Goal: Find specific page/section: Find specific page/section

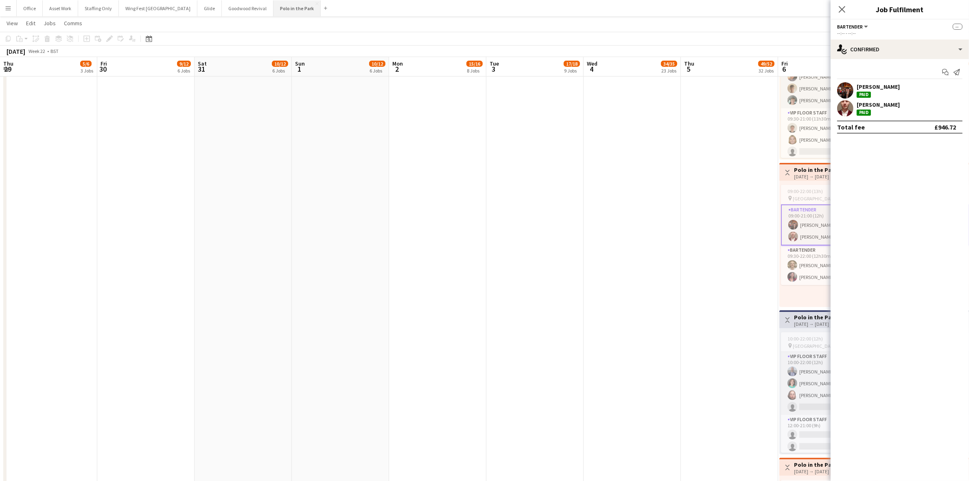
scroll to position [0, 298]
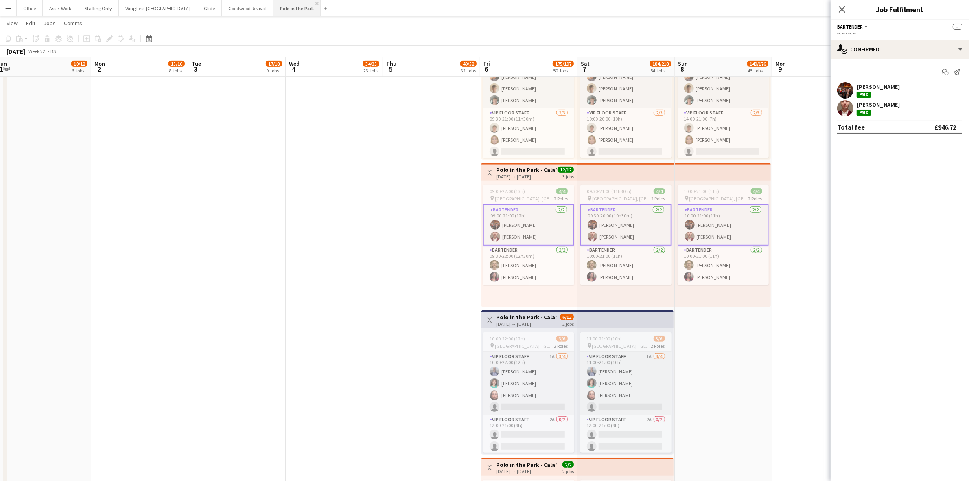
click at [315, 4] on app-icon "Close" at bounding box center [316, 3] width 3 height 3
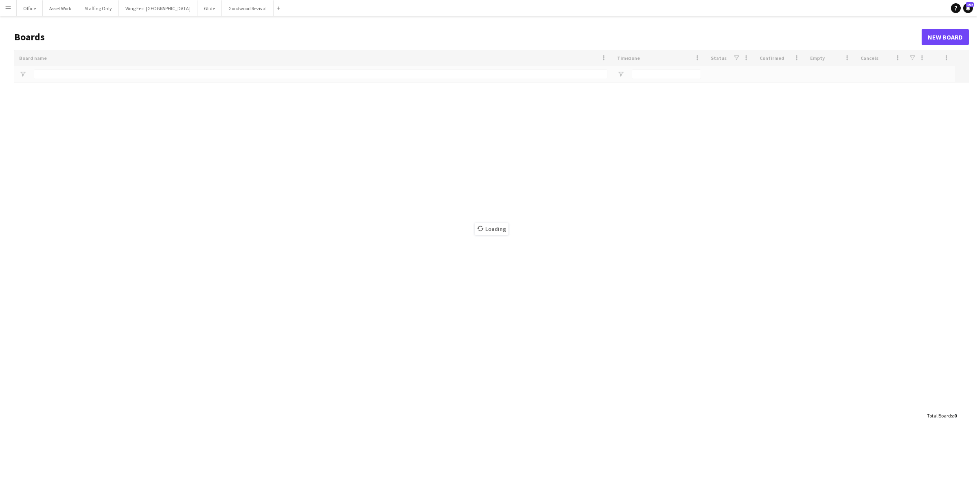
click at [7, 9] on app-icon "Menu" at bounding box center [8, 8] width 7 height 7
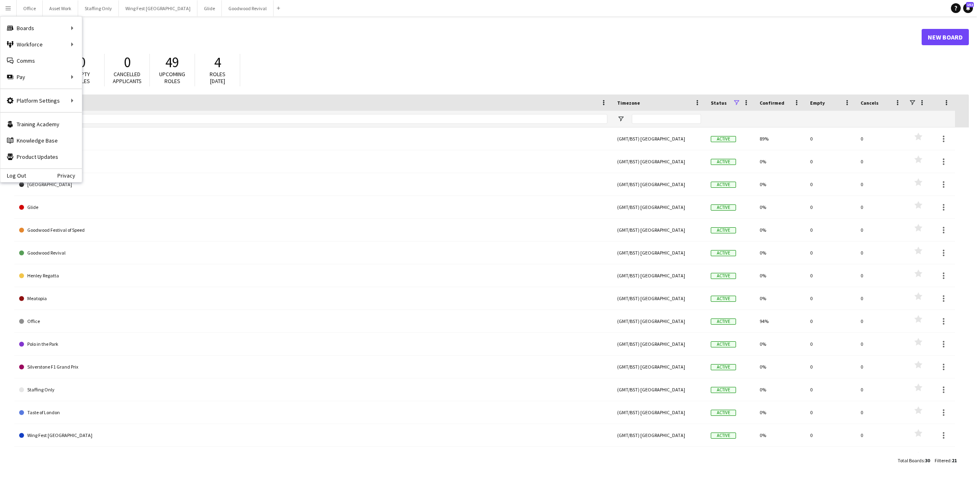
click at [385, 33] on h1 "Boards" at bounding box center [467, 37] width 907 height 12
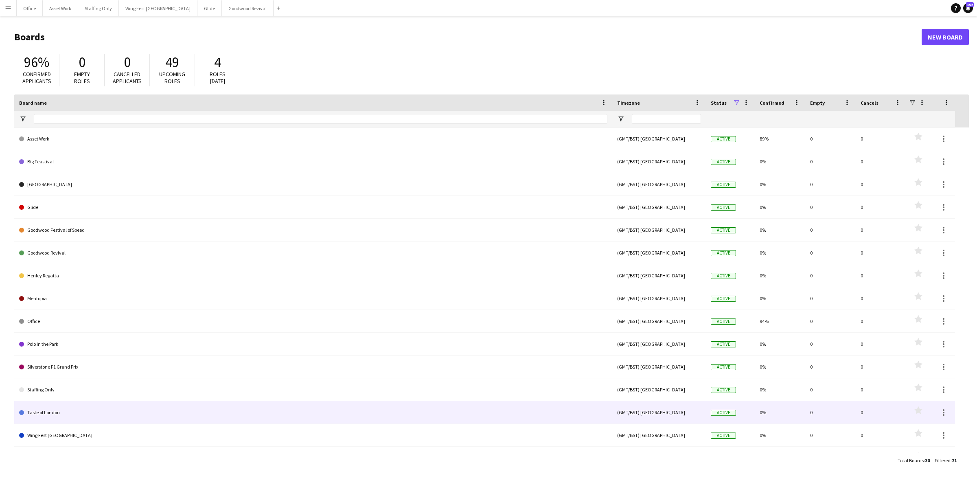
scroll to position [153, 0]
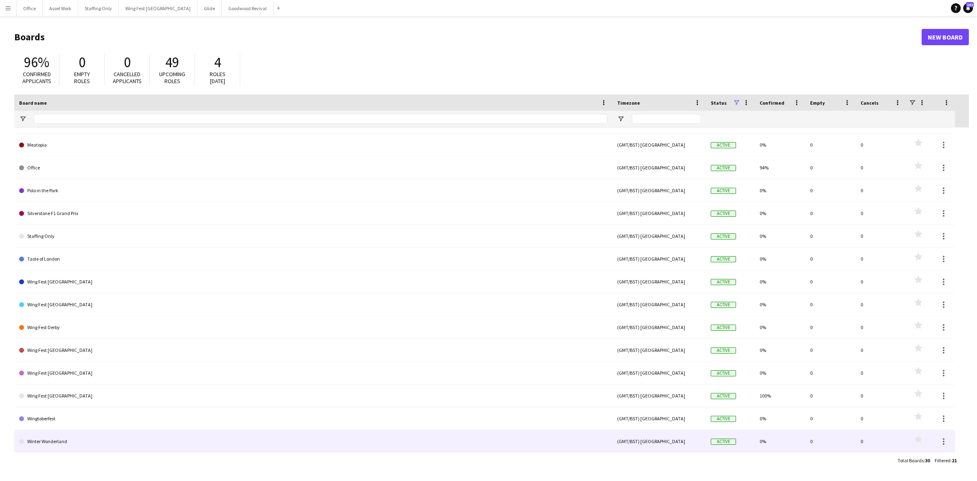
click at [68, 442] on link "Winter Wonderland" at bounding box center [313, 441] width 588 height 23
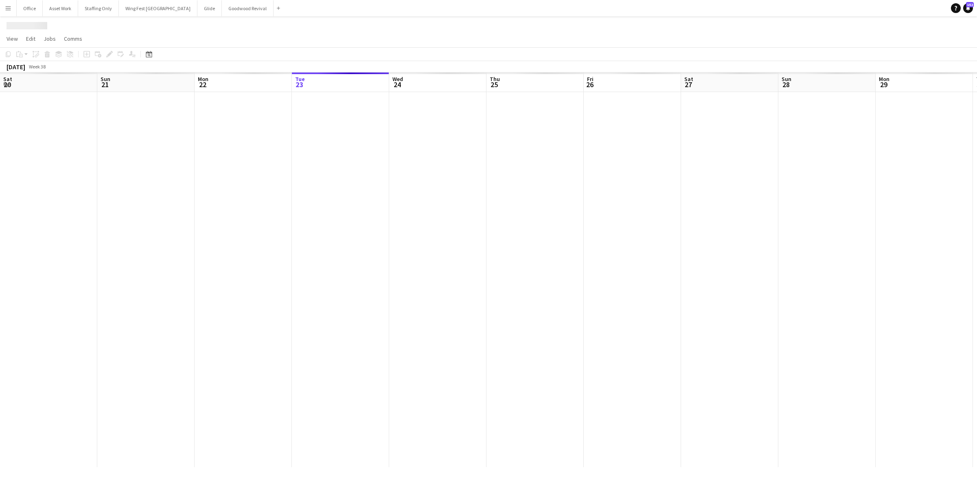
scroll to position [0, 194]
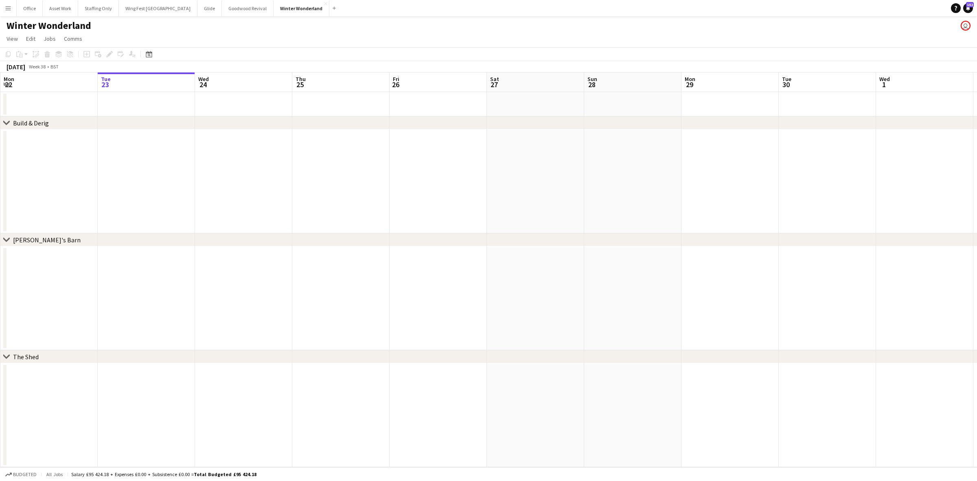
click at [54, 28] on h1 "Winter Wonderland" at bounding box center [49, 26] width 85 height 12
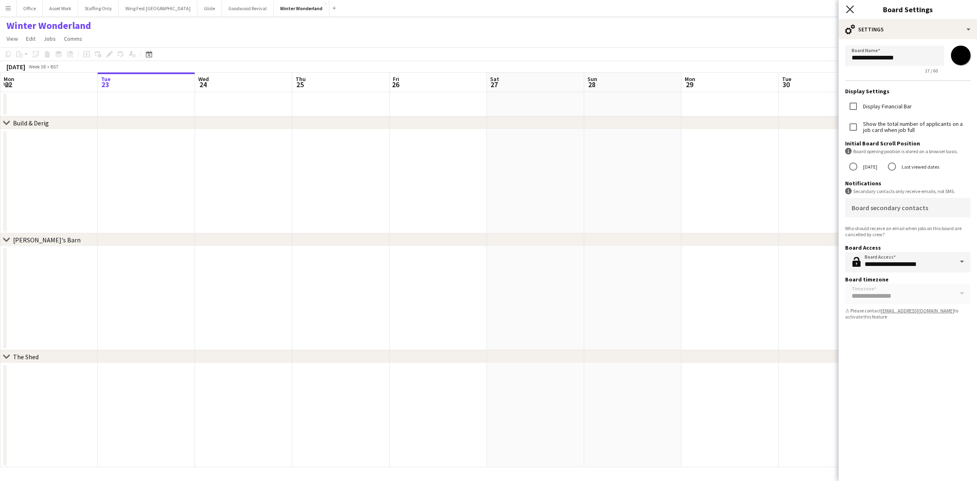
click at [849, 9] on icon at bounding box center [850, 9] width 8 height 8
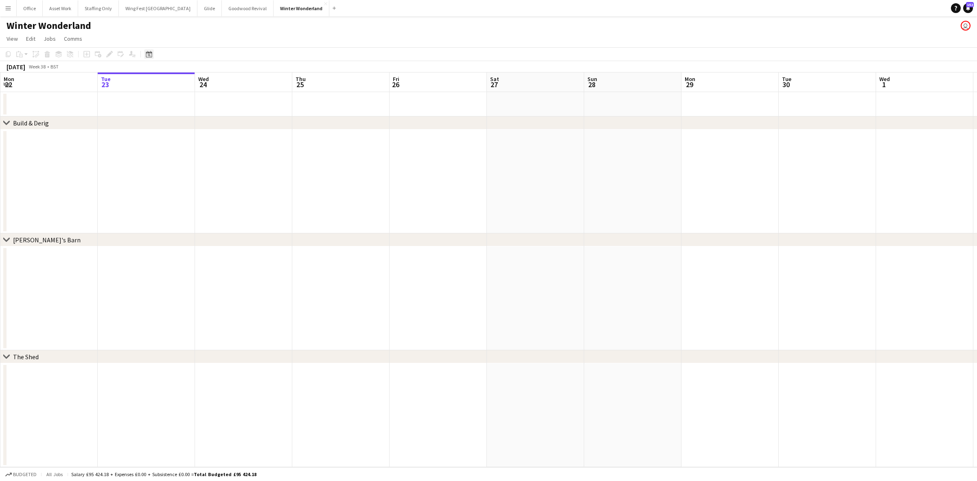
click at [151, 56] on icon at bounding box center [149, 54] width 6 height 7
click at [200, 84] on span "Previous month" at bounding box center [198, 82] width 16 height 16
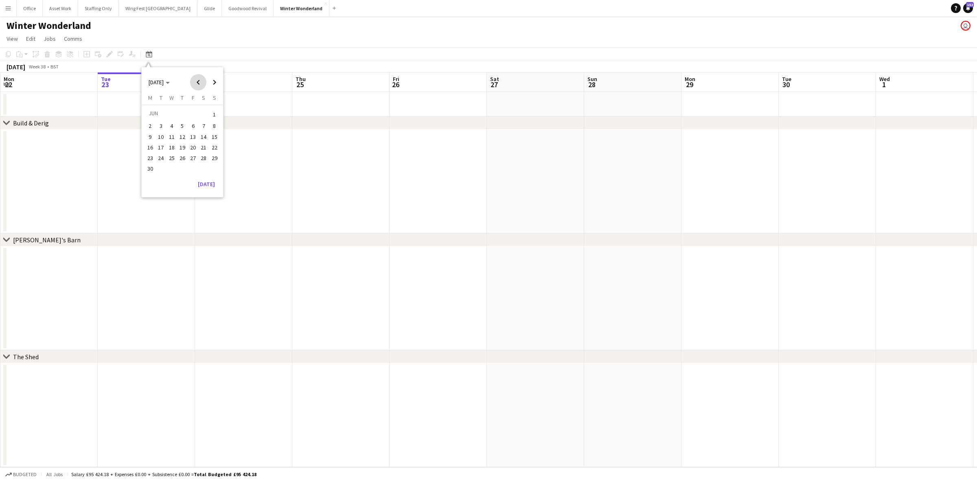
click at [200, 84] on span "Previous month" at bounding box center [198, 82] width 16 height 16
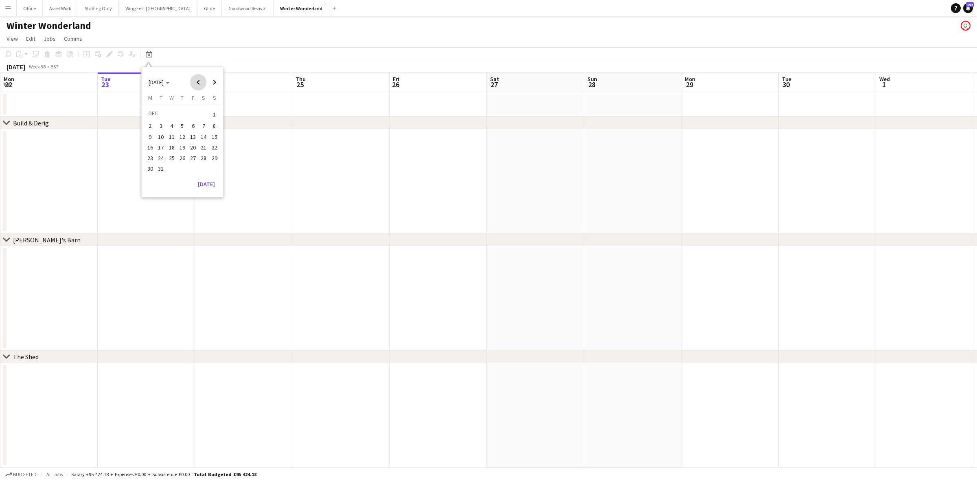
click at [200, 84] on span "Previous month" at bounding box center [198, 82] width 16 height 16
click at [212, 84] on span "Next month" at bounding box center [214, 82] width 16 height 16
click at [153, 137] on span "11" at bounding box center [150, 137] width 10 height 10
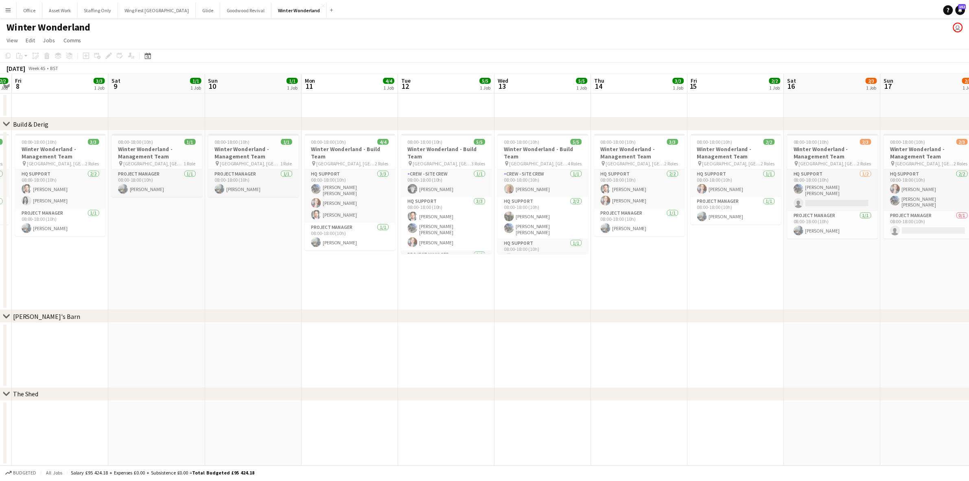
scroll to position [0, 234]
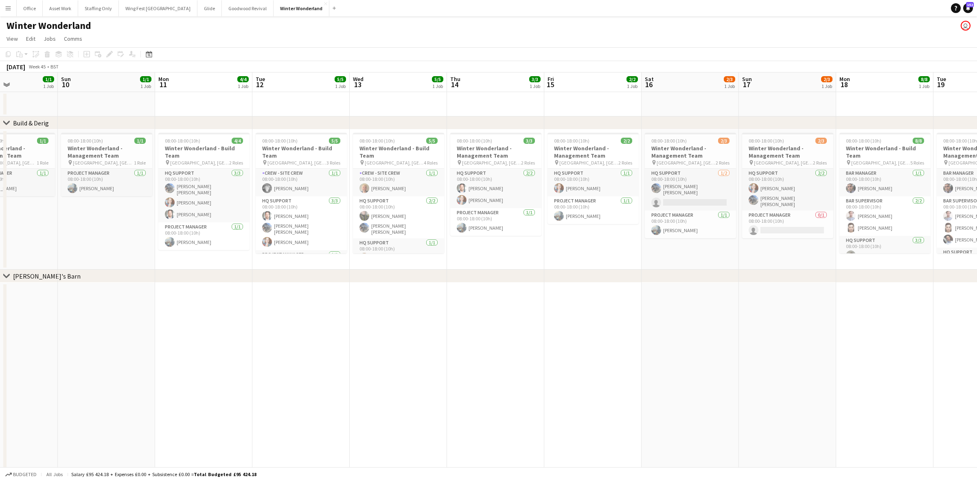
drag, startPoint x: 389, startPoint y: 285, endPoint x: 255, endPoint y: 286, distance: 134.3
click at [255, 286] on app-calendar-viewport "Thu 7 2/2 1 Job Fri 8 3/3 1 Job Sat 9 1/1 1 Job Sun 10 1/1 1 Job Mon 11 4/4 1 J…" at bounding box center [488, 360] width 977 height 577
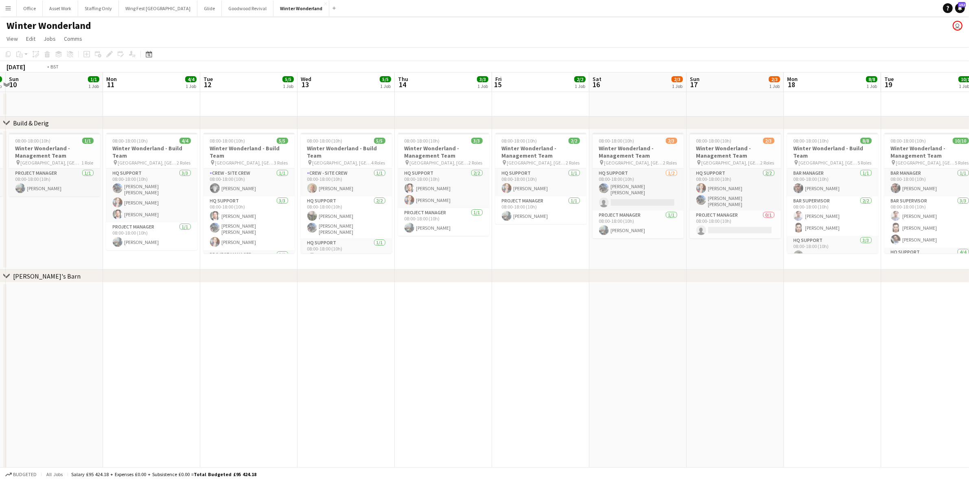
drag, startPoint x: 572, startPoint y: 271, endPoint x: 287, endPoint y: 306, distance: 287.1
click at [287, 306] on app-calendar-viewport "Thu 7 2/2 1 Job Fri 8 3/3 1 Job Sat 9 1/1 1 Job Sun 10 1/1 1 Job Mon 11 4/4 1 J…" at bounding box center [484, 362] width 969 height 581
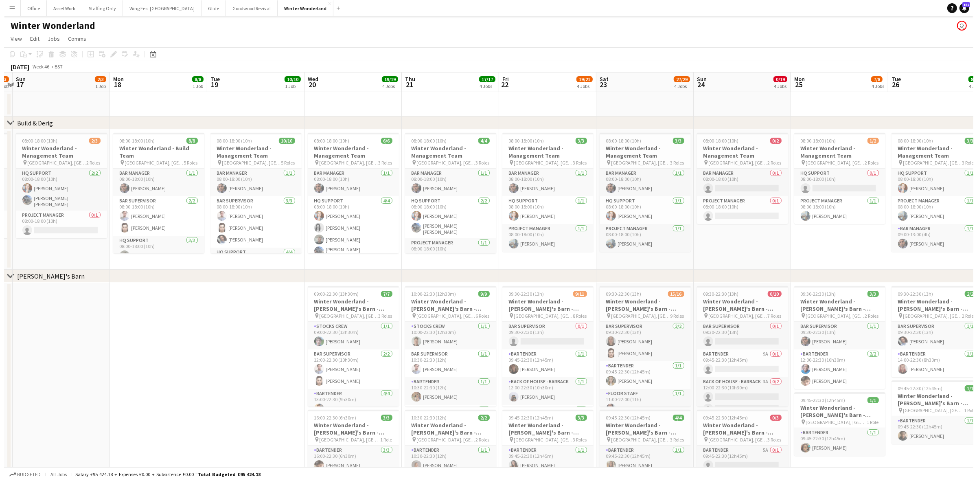
scroll to position [0, 285]
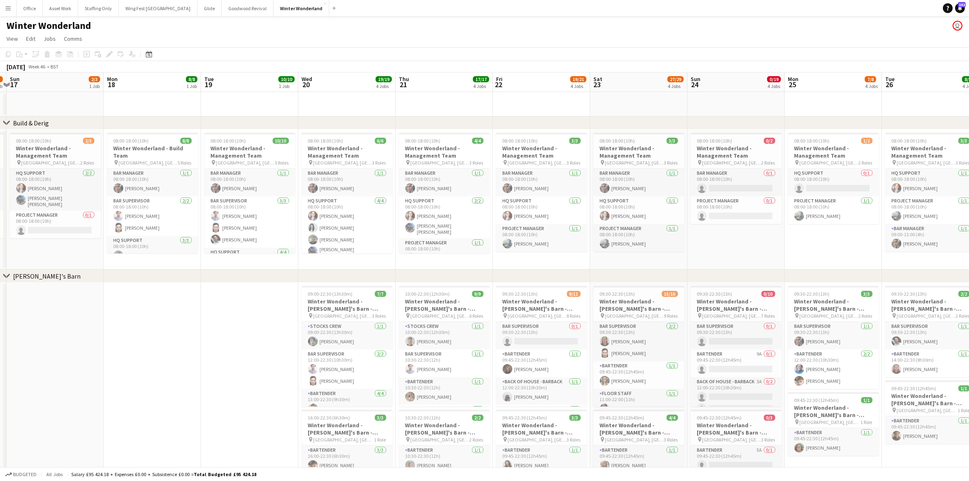
drag, startPoint x: 483, startPoint y: 349, endPoint x: 136, endPoint y: 319, distance: 348.4
click at [136, 319] on app-calendar-viewport "Thu 14 3/3 1 Job Fri 15 2/2 1 Job Sat 16 2/3 1 Job Sun 17 2/3 1 Job Mon 18 8/8 …" at bounding box center [484, 385] width 969 height 627
click at [6, 273] on icon "chevron-right" at bounding box center [6, 276] width 7 height 7
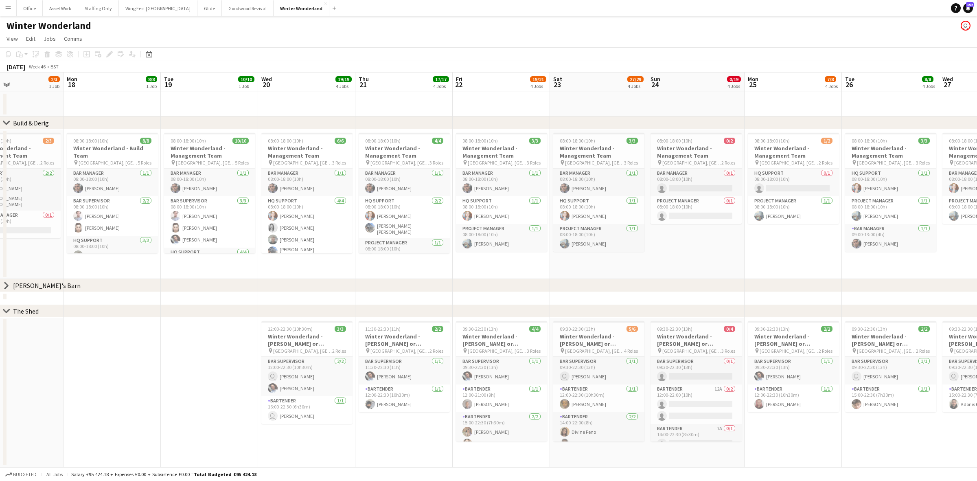
scroll to position [0, 247]
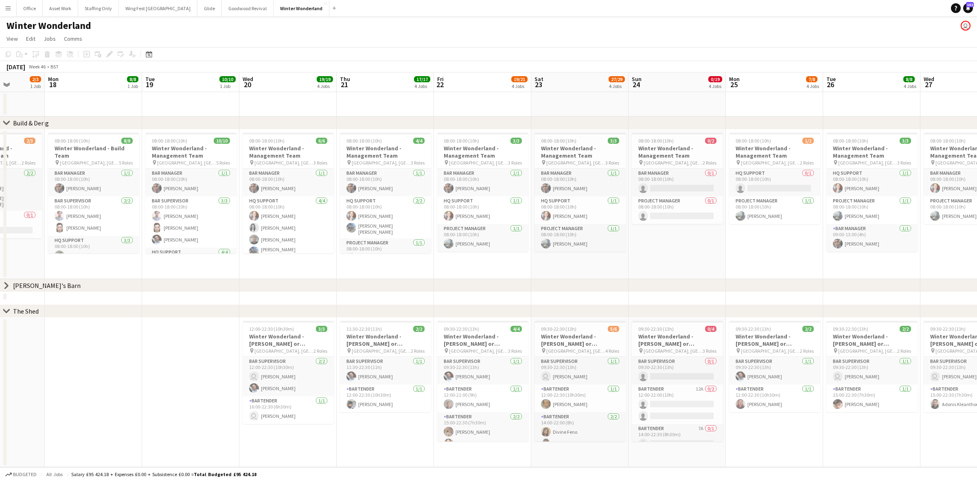
drag, startPoint x: 442, startPoint y: 447, endPoint x: 383, endPoint y: 444, distance: 59.1
click at [383, 444] on app-calendar-viewport "Fri 15 2/2 1 Job Sat 16 2/3 1 Job Sun 17 2/3 1 Job Mon 18 8/8 1 Job Tue 19 10/1…" at bounding box center [488, 269] width 977 height 394
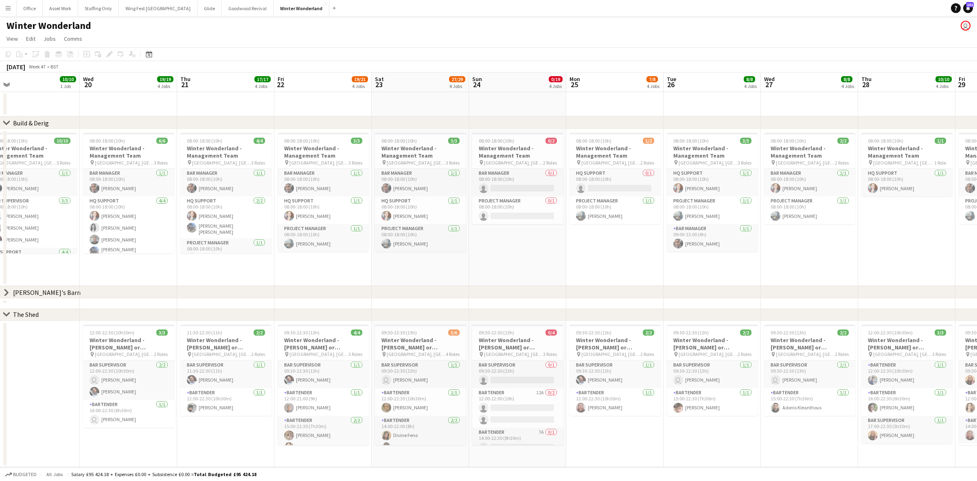
scroll to position [0, 310]
drag, startPoint x: 821, startPoint y: 430, endPoint x: 661, endPoint y: 432, distance: 159.9
click at [661, 432] on app-calendar-viewport "Sat 16 2/3 1 Job Sun 17 2/3 1 Job Mon 18 8/8 1 Job Tue 19 10/10 1 Job Wed 20 19…" at bounding box center [488, 269] width 977 height 394
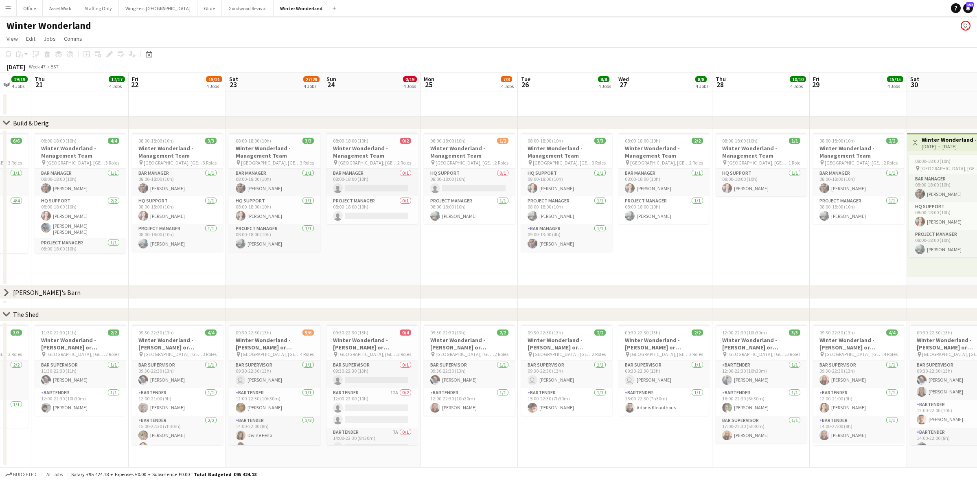
scroll to position [0, 265]
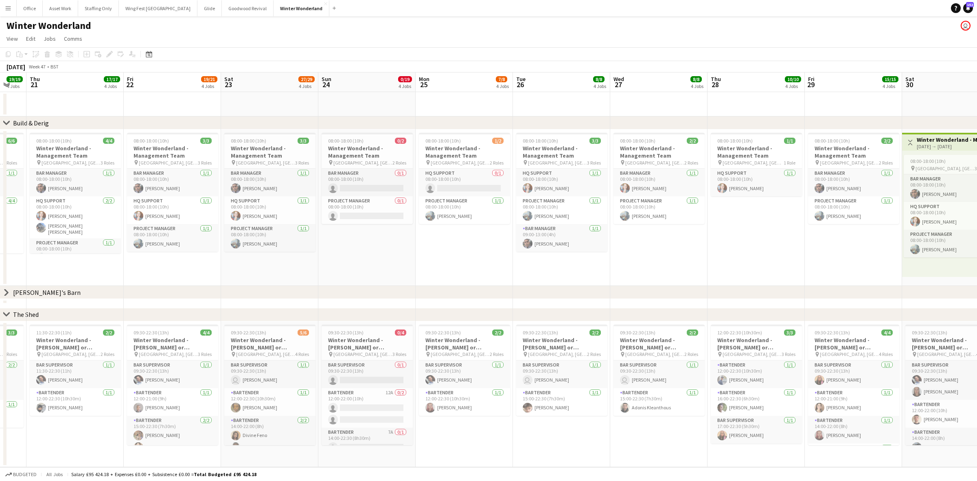
drag, startPoint x: 744, startPoint y: 453, endPoint x: 593, endPoint y: 448, distance: 150.3
click at [593, 448] on app-calendar-viewport "Mon 18 8/8 1 Job Tue 19 10/10 1 Job Wed 20 19/19 4 Jobs Thu 21 17/17 4 Jobs Fri…" at bounding box center [488, 269] width 977 height 394
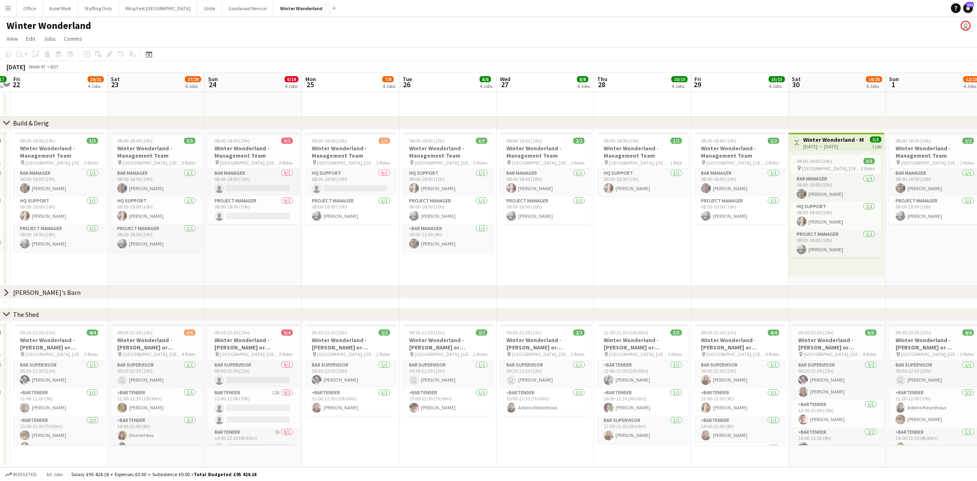
scroll to position [0, 288]
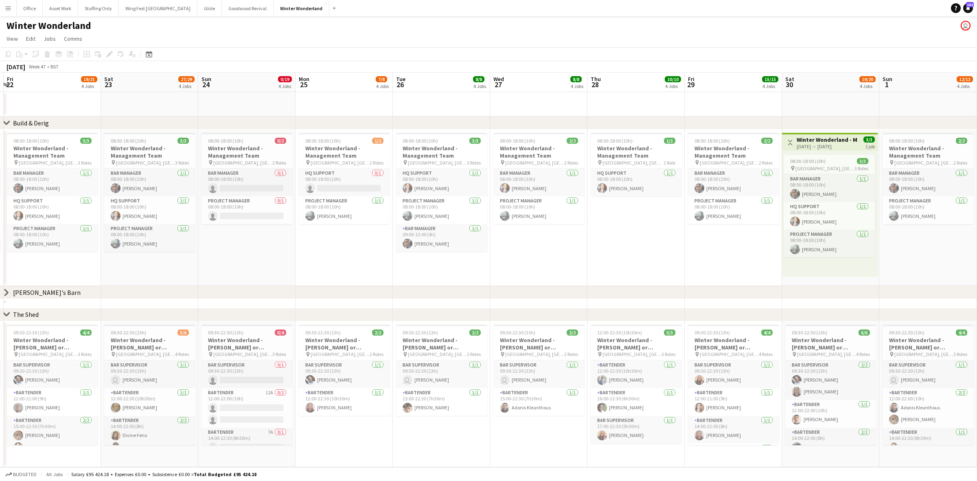
drag, startPoint x: 666, startPoint y: 442, endPoint x: 546, endPoint y: 440, distance: 120.1
click at [546, 440] on app-calendar-viewport "Tue 19 10/10 1 Job Wed 20 19/19 4 Jobs Thu 21 17/17 4 Jobs Fri 22 19/21 4 Jobs …" at bounding box center [488, 269] width 977 height 394
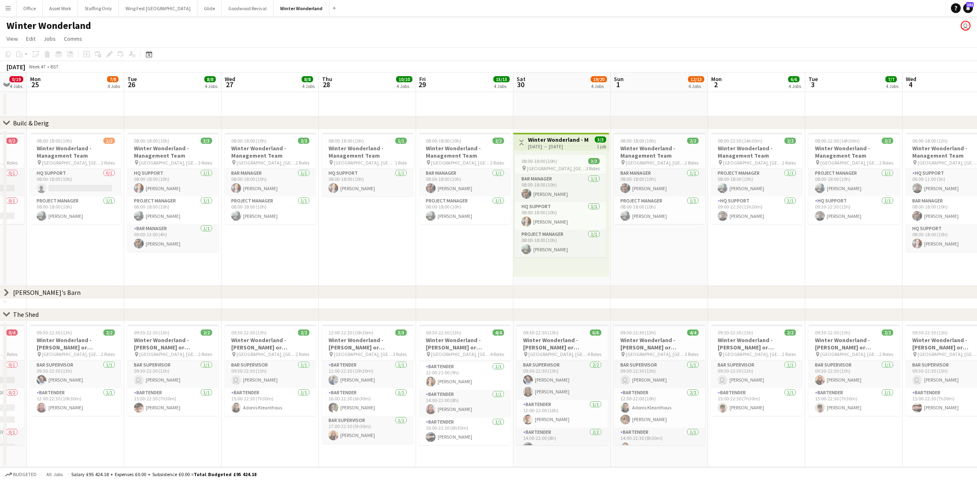
scroll to position [0, 279]
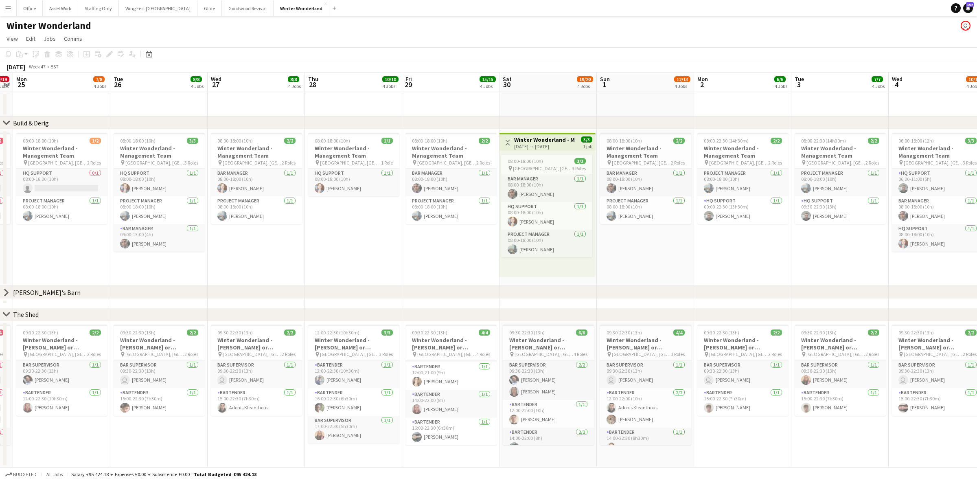
drag, startPoint x: 710, startPoint y: 265, endPoint x: 428, endPoint y: 260, distance: 282.1
click at [428, 260] on app-calendar-viewport "Fri 22 19/21 4 Jobs Sat 23 27/29 4 Jobs Sun 24 0/19 4 Jobs Mon 25 7/8 4 Jobs Tu…" at bounding box center [488, 269] width 977 height 394
